Goal: Task Accomplishment & Management: Manage account settings

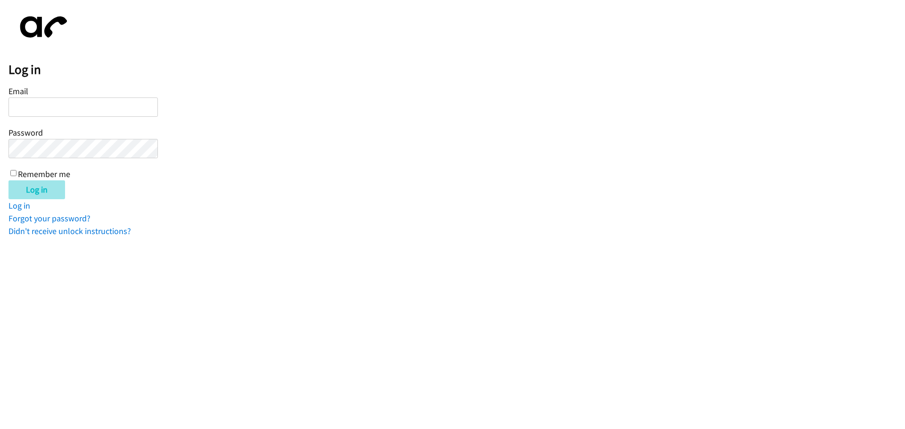
type input "[EMAIL_ADDRESS][DOMAIN_NAME]"
click at [35, 191] on input "Log in" at bounding box center [36, 190] width 57 height 19
type input "[EMAIL_ADDRESS][DOMAIN_NAME]"
click at [40, 189] on input "Log in" at bounding box center [36, 190] width 57 height 19
